Goal: Navigation & Orientation: Find specific page/section

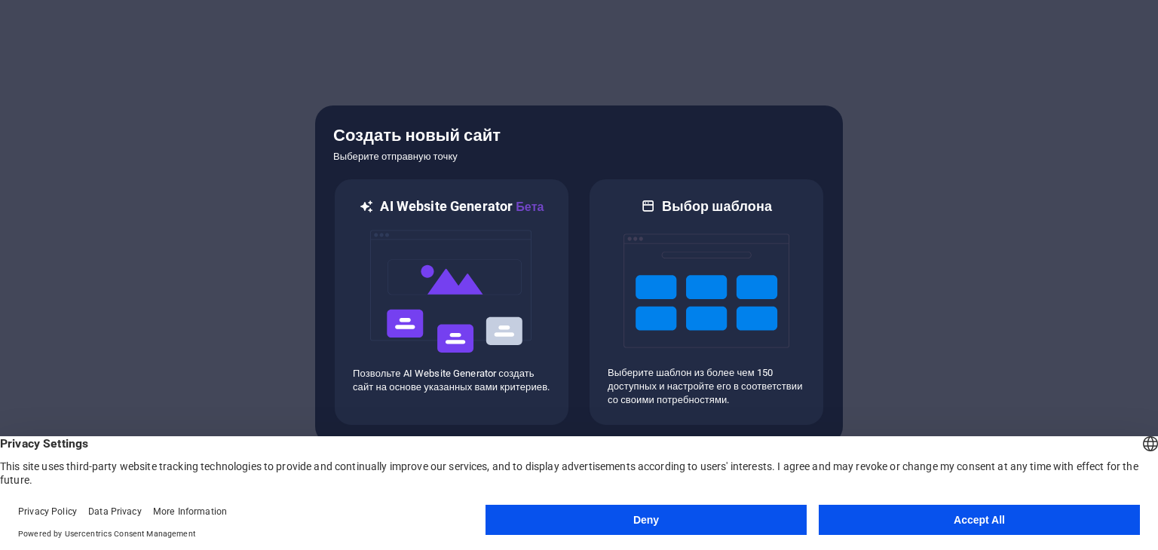
click at [939, 514] on button "Accept All" at bounding box center [979, 520] width 321 height 30
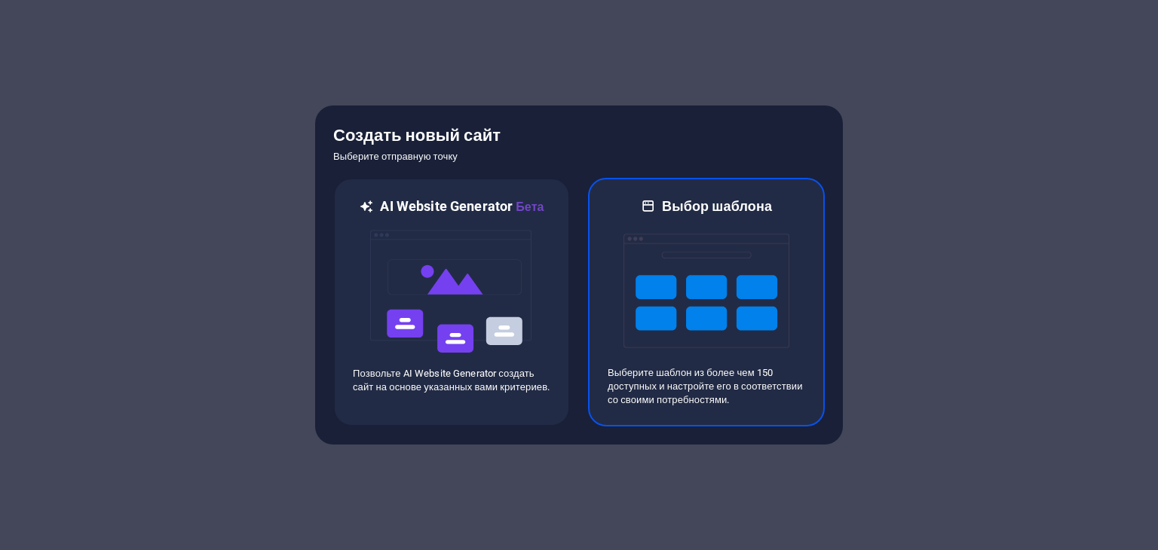
click at [660, 308] on img at bounding box center [707, 291] width 166 height 151
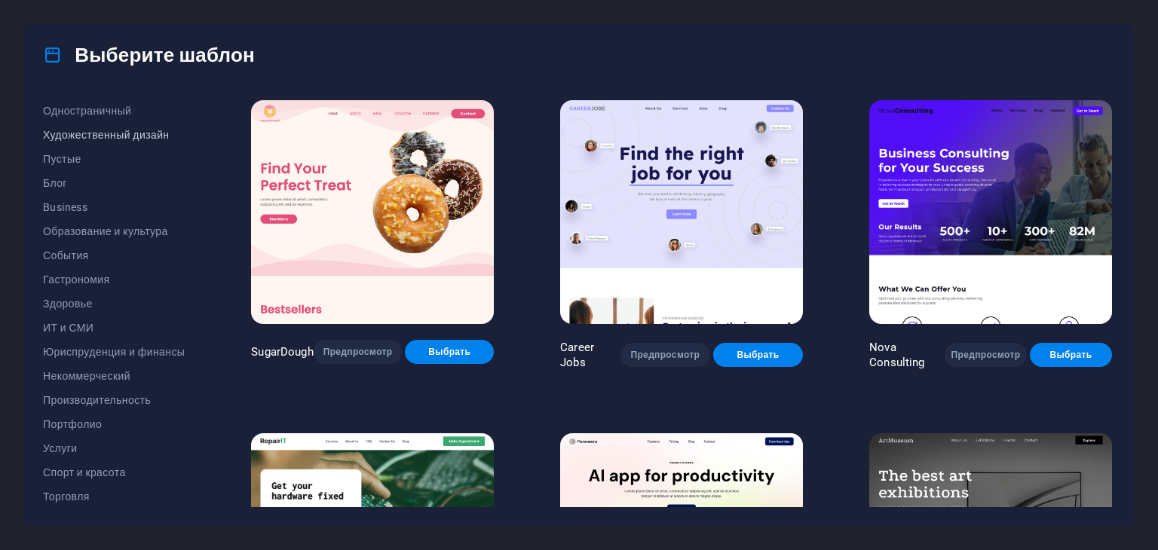
scroll to position [193, 0]
click at [69, 188] on button "Образование и культура" at bounding box center [114, 182] width 142 height 24
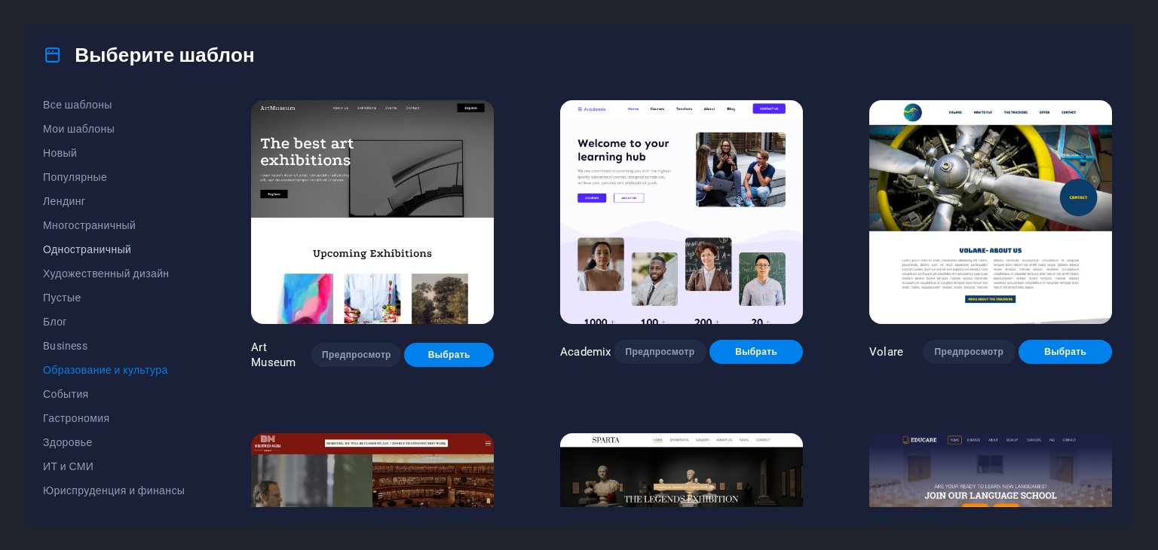
scroll to position [0, 0]
click at [90, 277] on span "Художественный дизайн" at bounding box center [114, 278] width 142 height 12
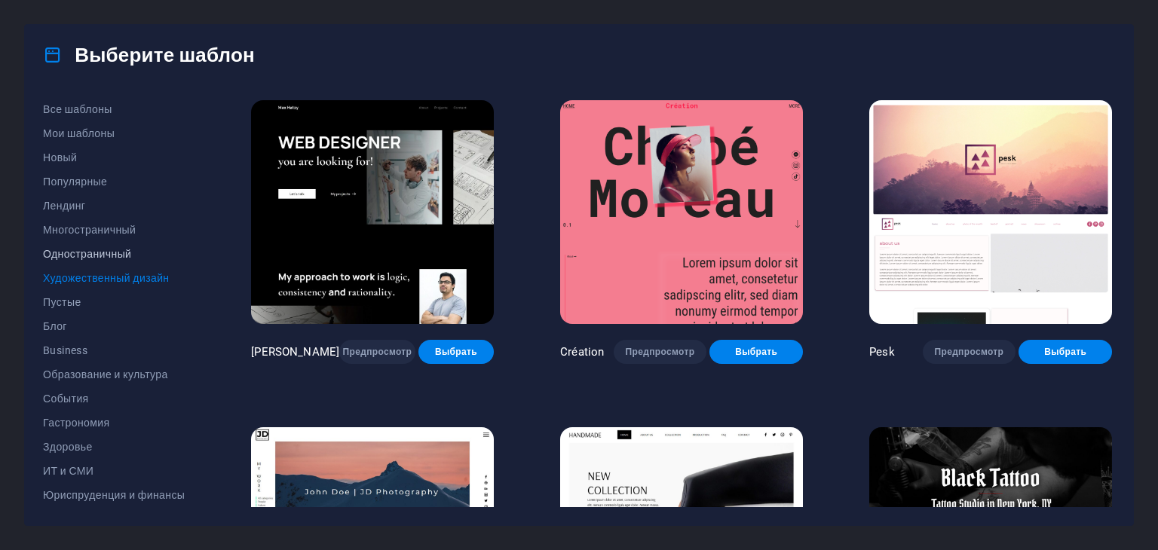
click at [87, 259] on span "Одностраничный" at bounding box center [114, 254] width 142 height 12
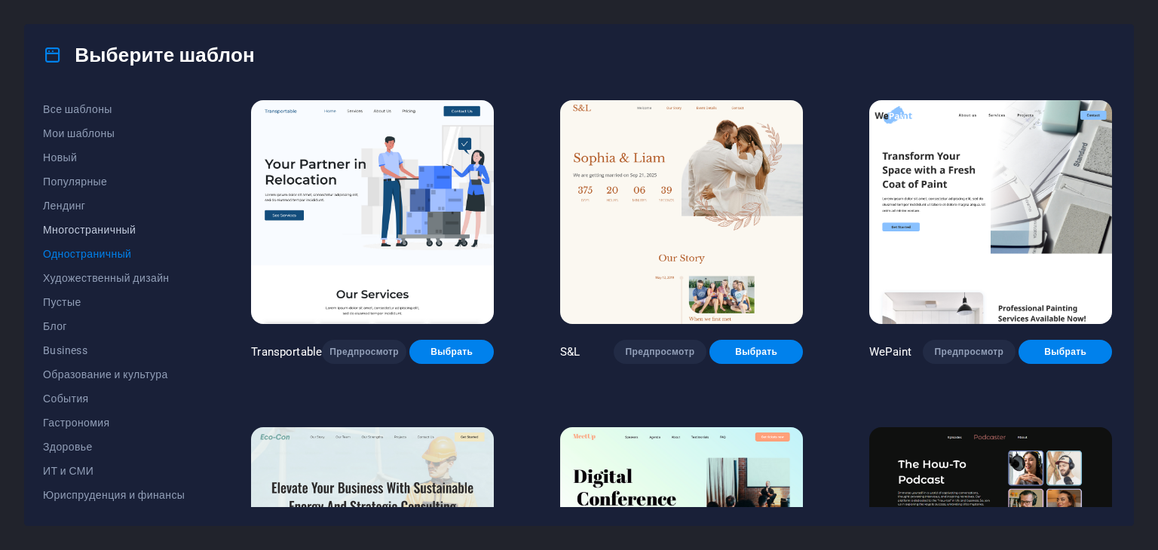
click at [81, 236] on button "Многостраничный" at bounding box center [114, 230] width 142 height 24
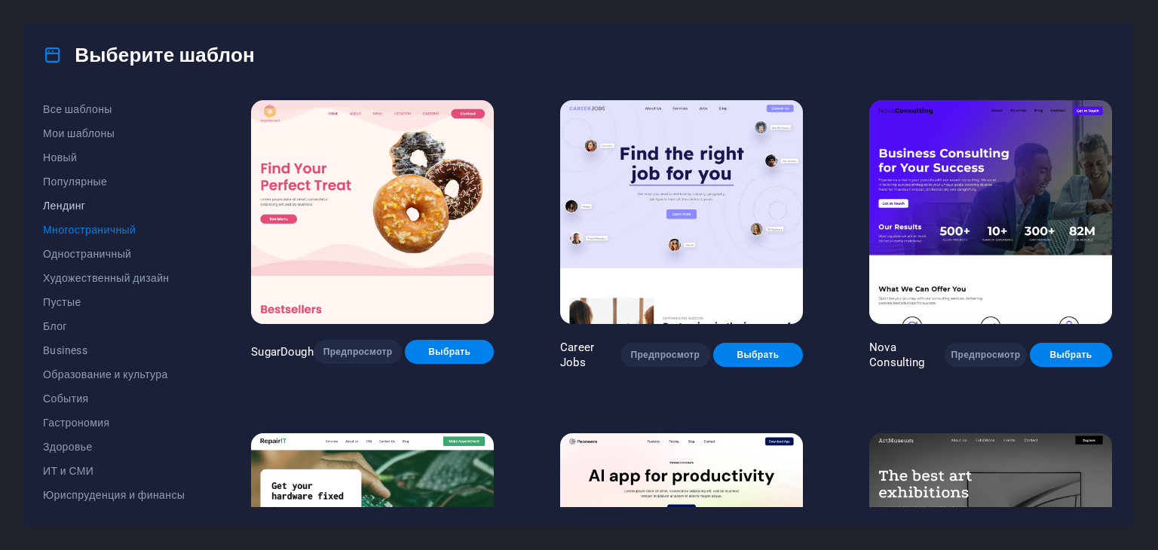
click at [71, 215] on button "Лендинг" at bounding box center [114, 206] width 142 height 24
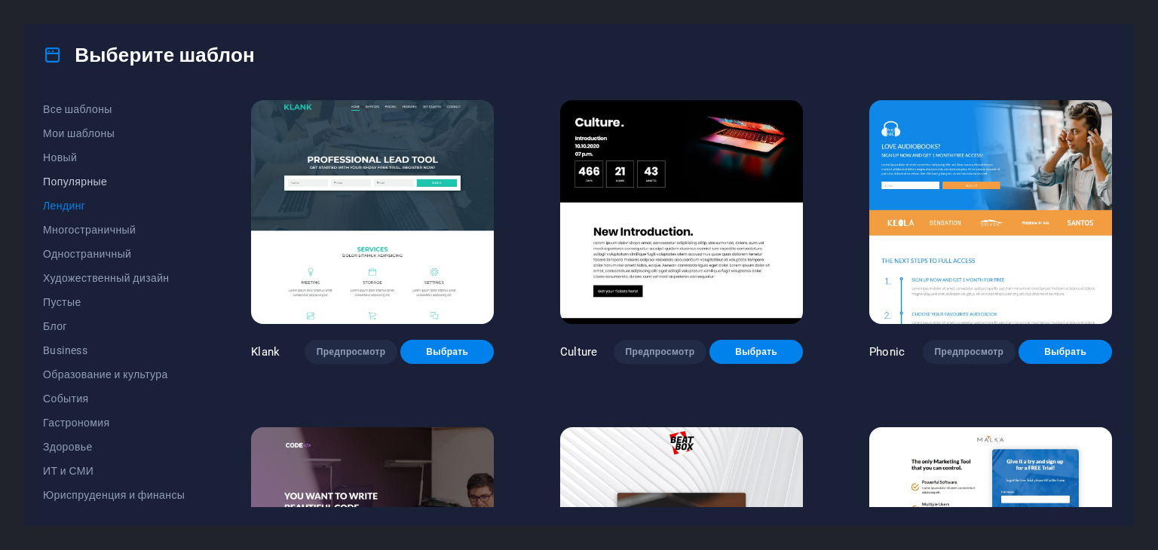
click at [84, 183] on span "Популярные" at bounding box center [114, 182] width 142 height 12
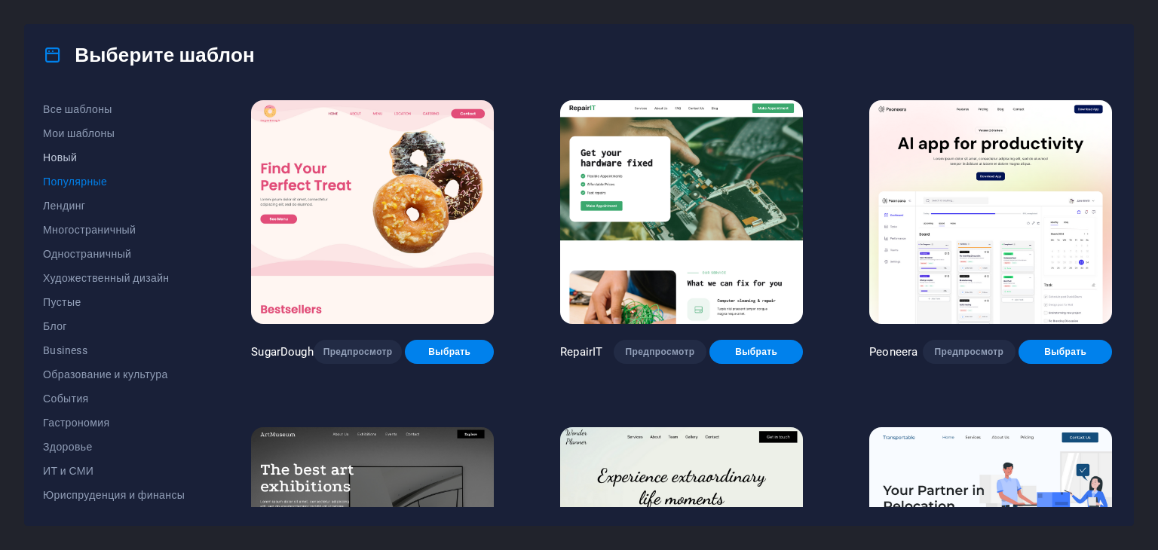
click at [84, 155] on span "Новый" at bounding box center [114, 158] width 142 height 12
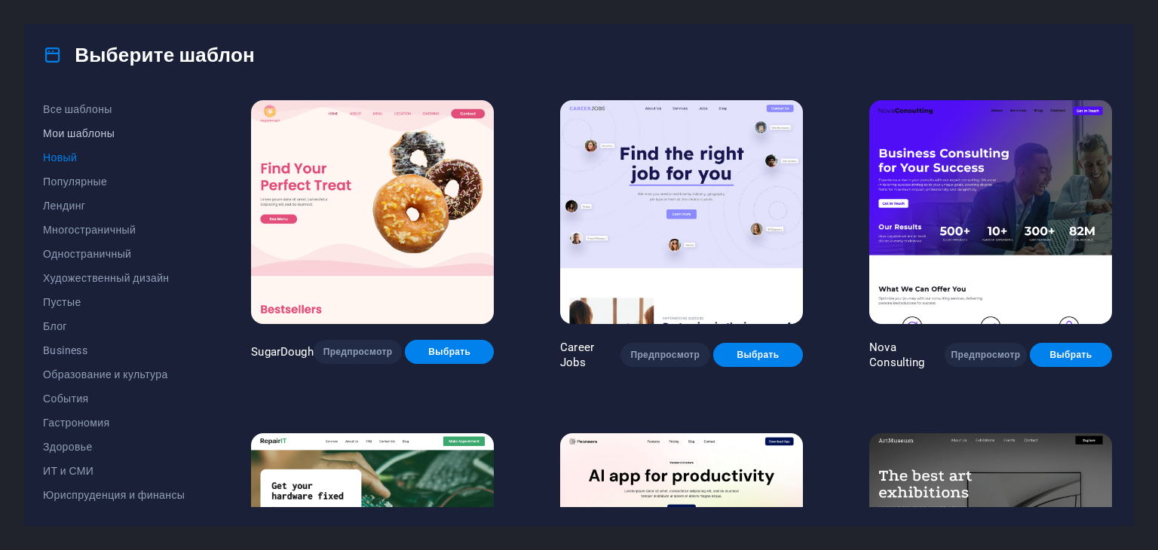
click at [87, 141] on button "Мои шаблоны" at bounding box center [114, 133] width 142 height 24
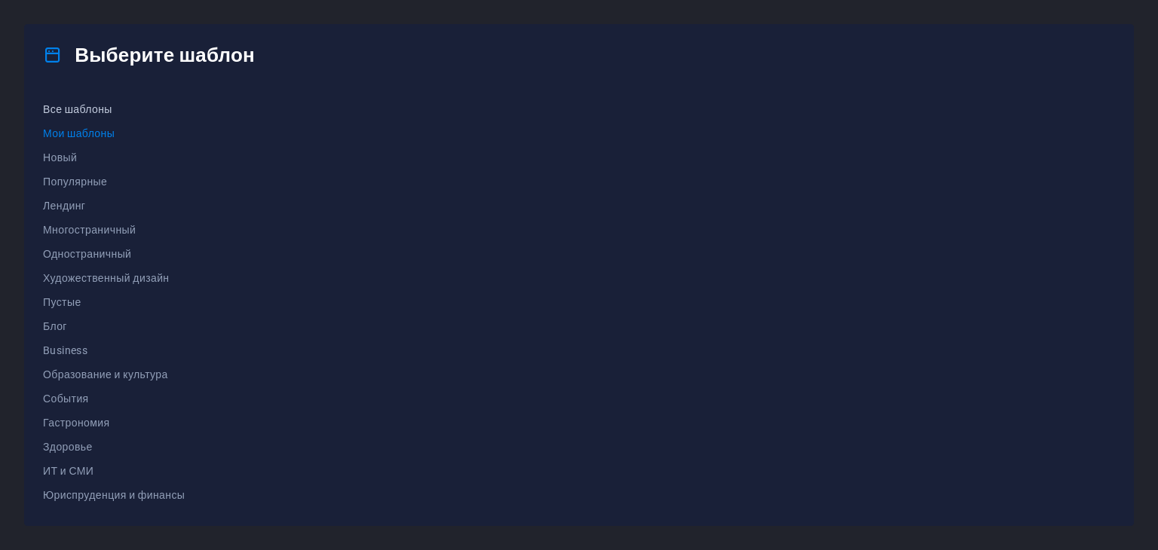
click at [102, 115] on span "Все шаблоны" at bounding box center [114, 109] width 142 height 12
